Goal: Find specific page/section: Locate item on page

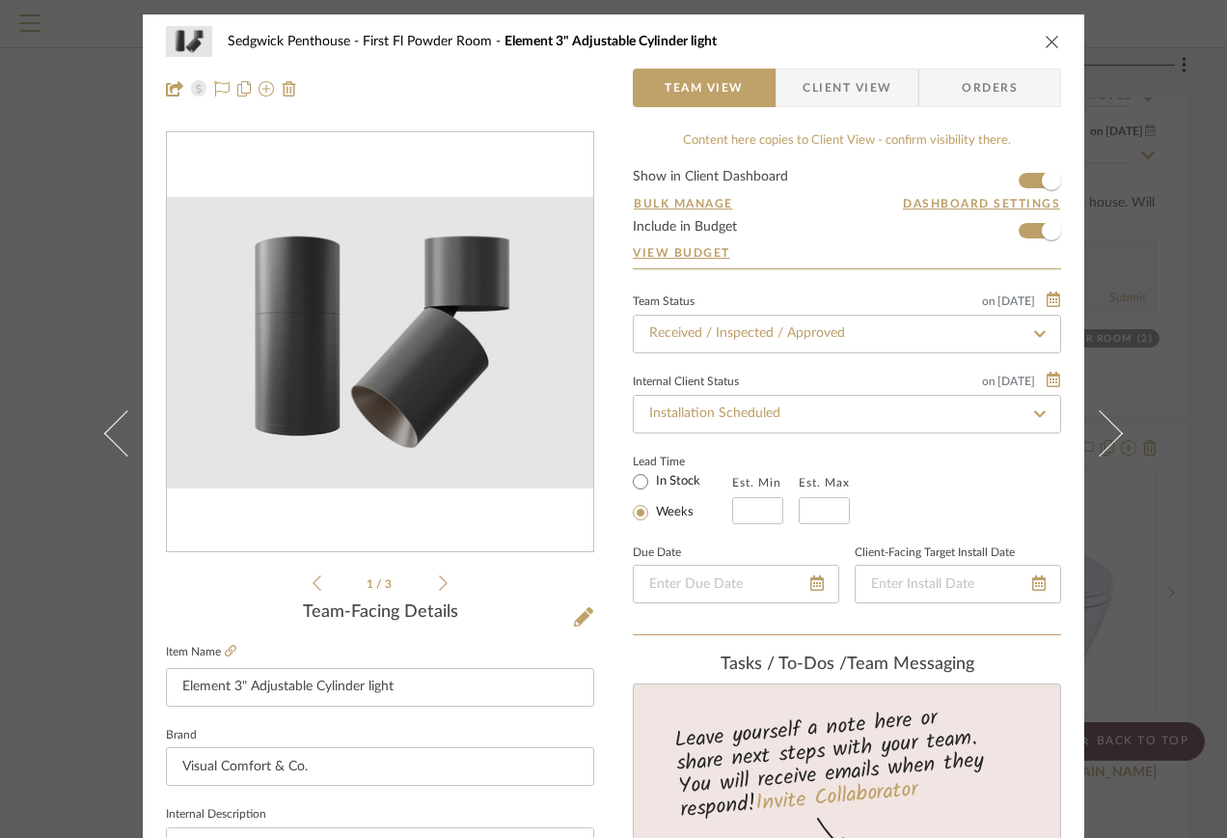
click at [1045, 45] on icon "close" at bounding box center [1052, 41] width 15 height 15
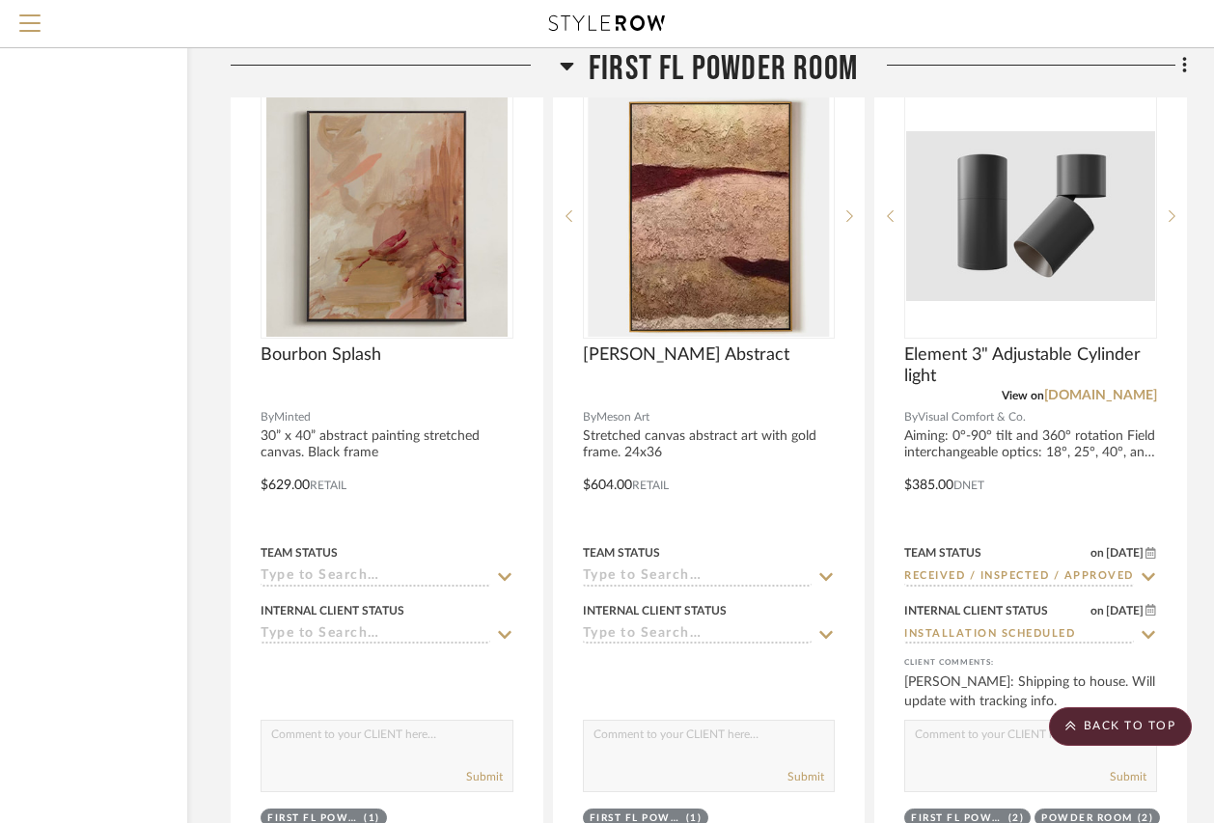
scroll to position [4246, 176]
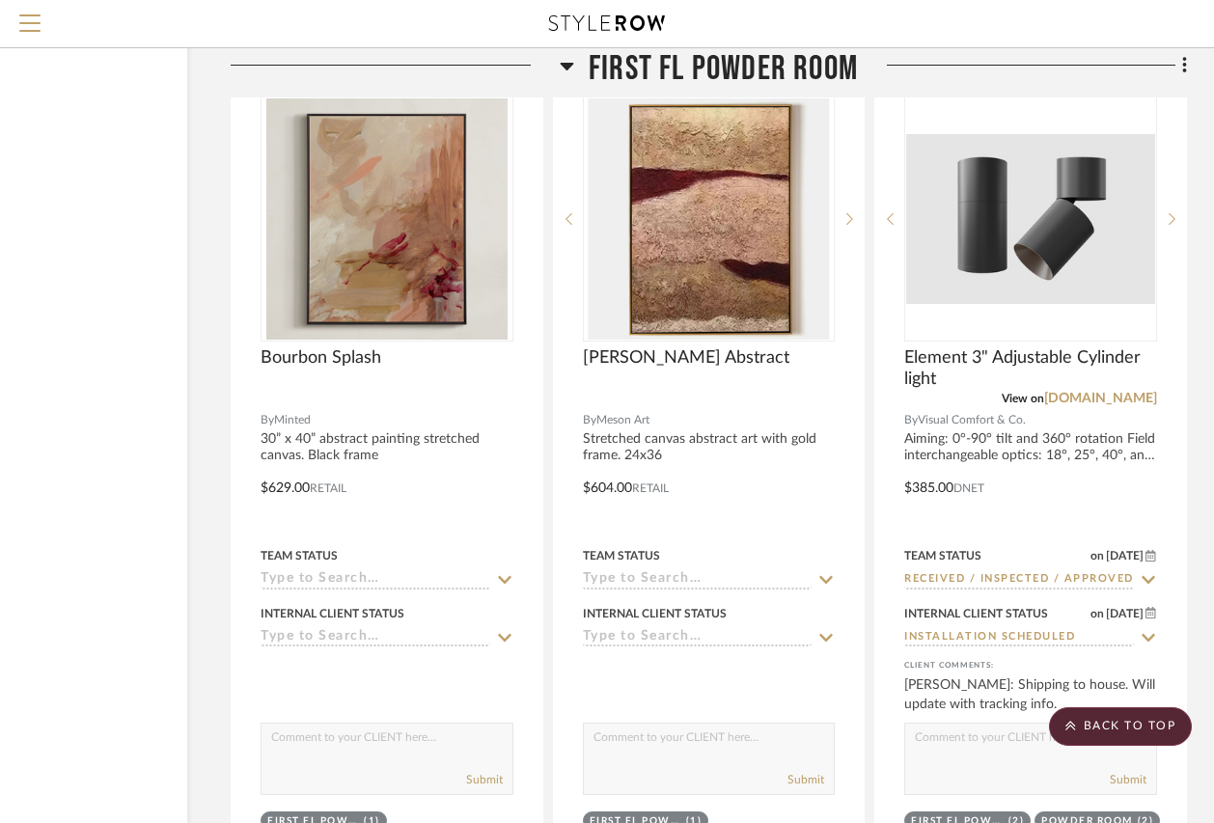
click at [606, 26] on icon at bounding box center [607, 22] width 116 height 15
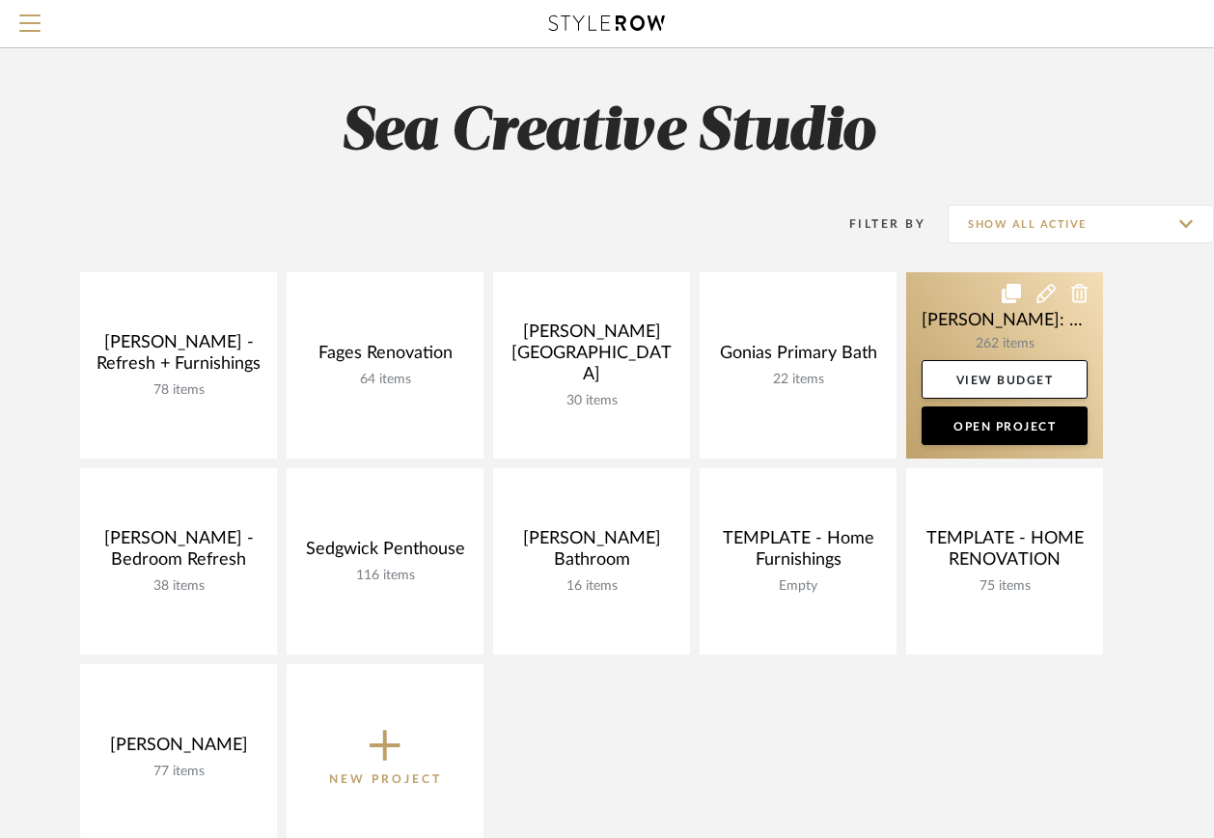
click at [1013, 338] on link at bounding box center [1004, 365] width 197 height 186
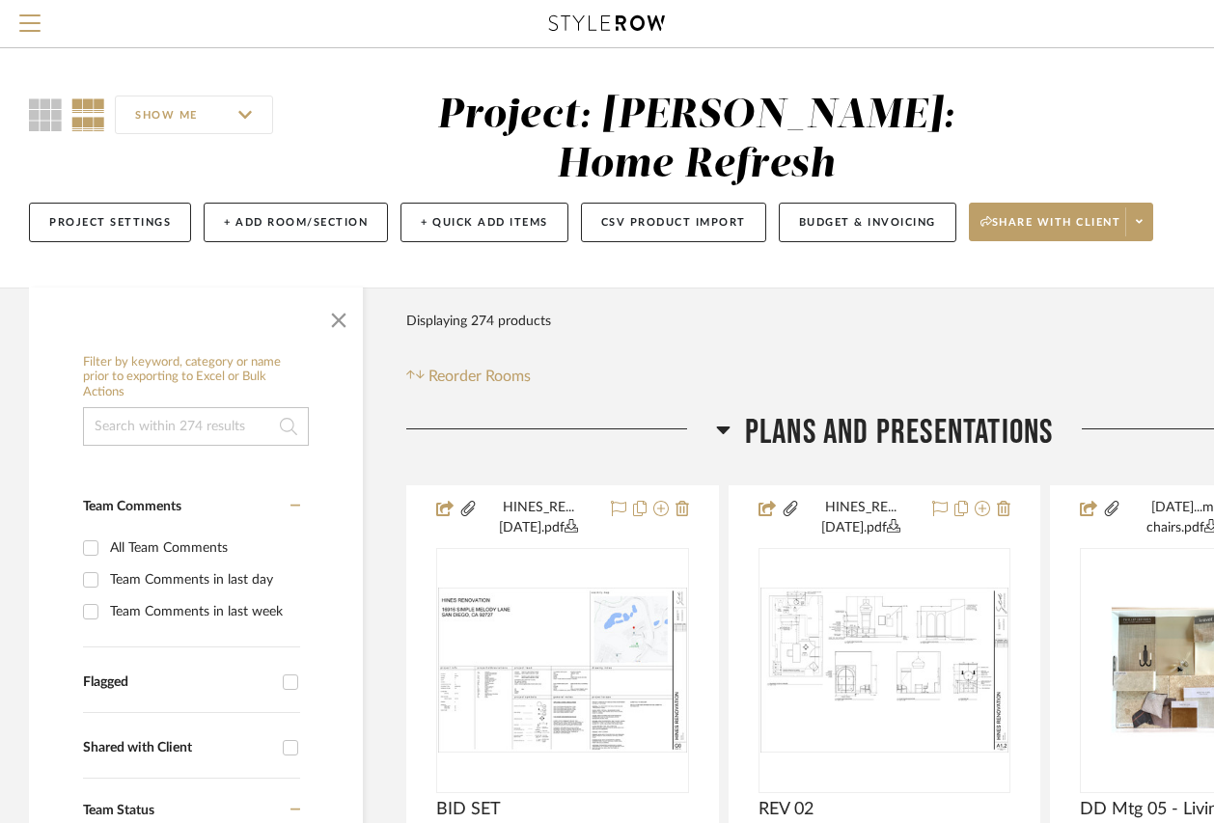
click at [178, 407] on input at bounding box center [196, 426] width 226 height 39
type input "rug"
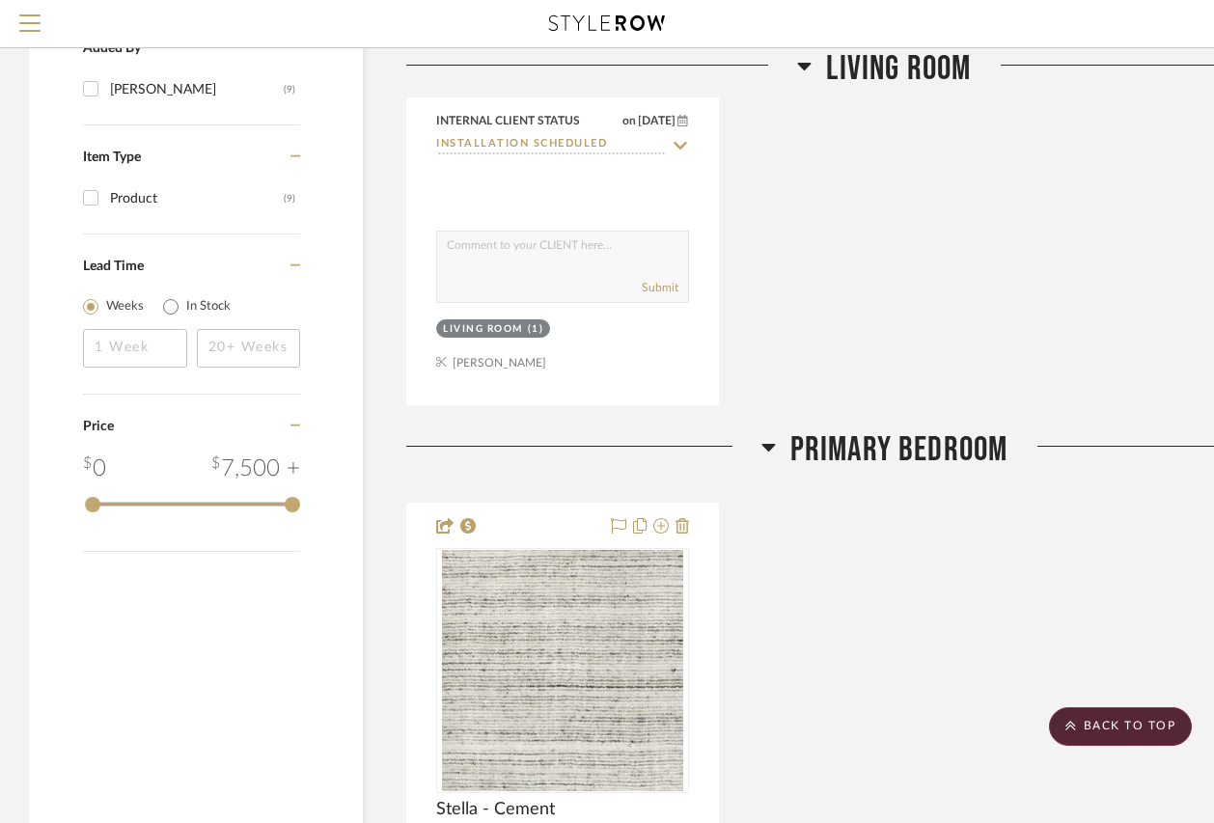
scroll to position [2123, 0]
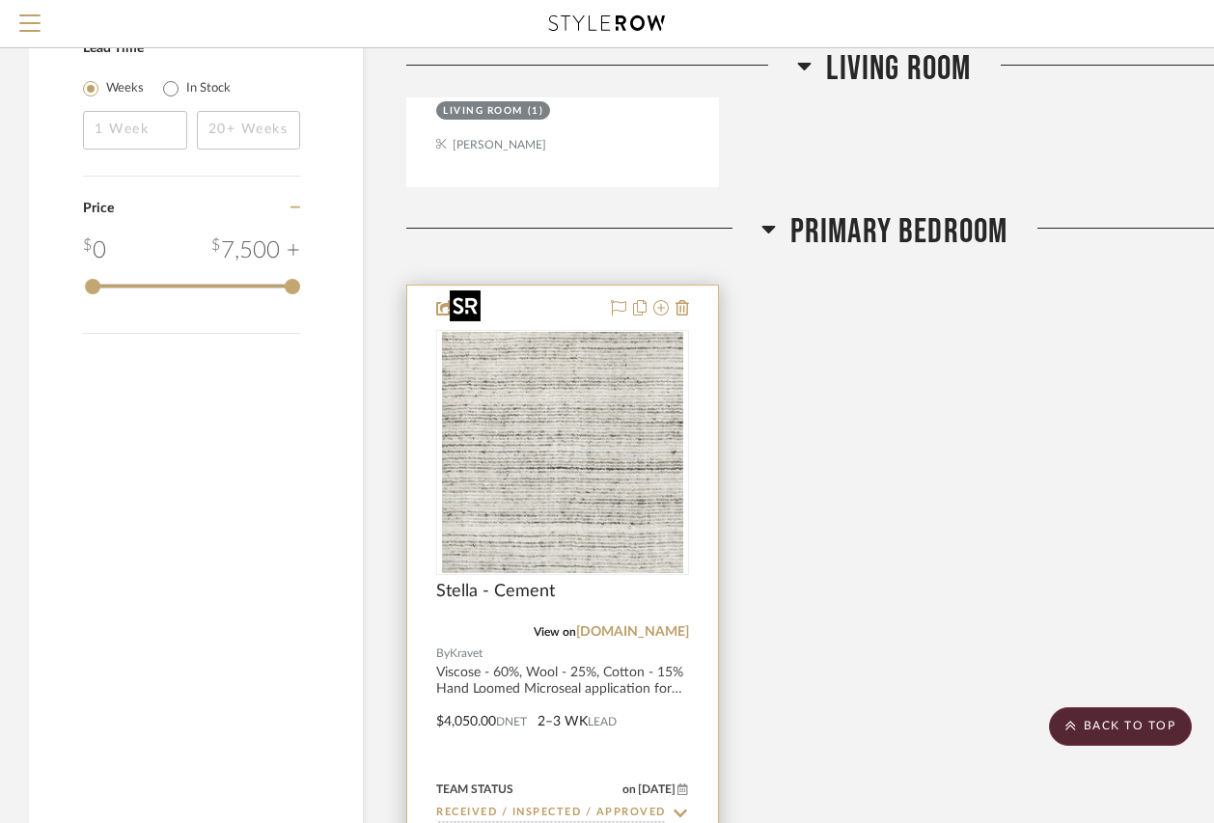
click at [625, 387] on img "0" at bounding box center [562, 452] width 241 height 241
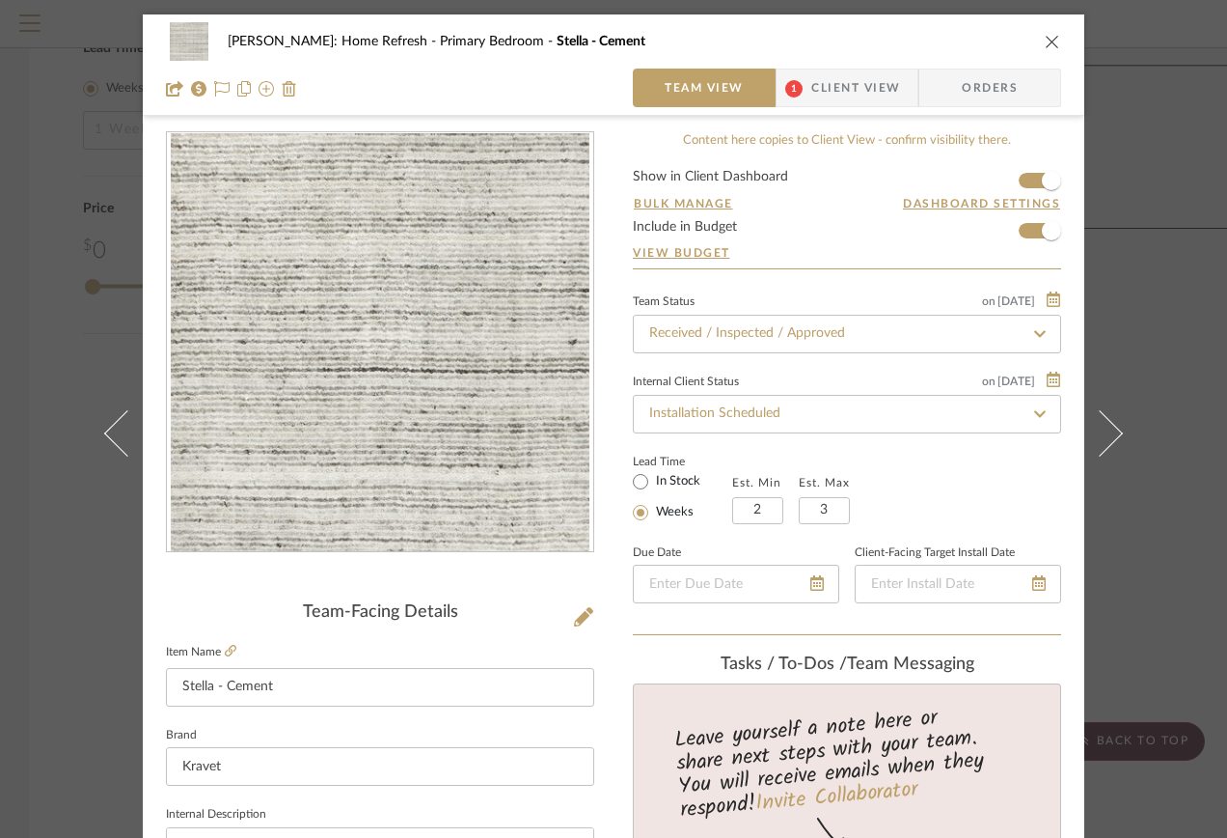
scroll to position [386, 0]
